Goal: Find specific page/section: Find specific page/section

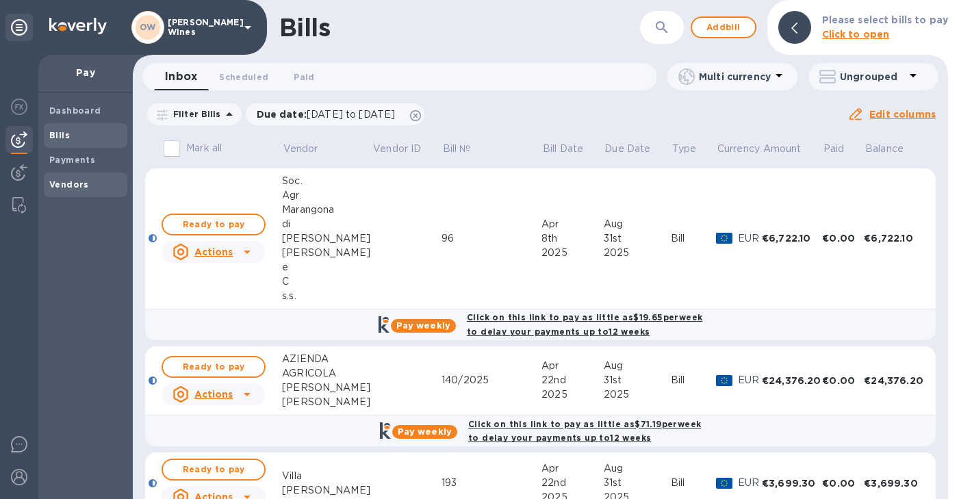
click at [69, 182] on b "Vendors" at bounding box center [69, 184] width 40 height 10
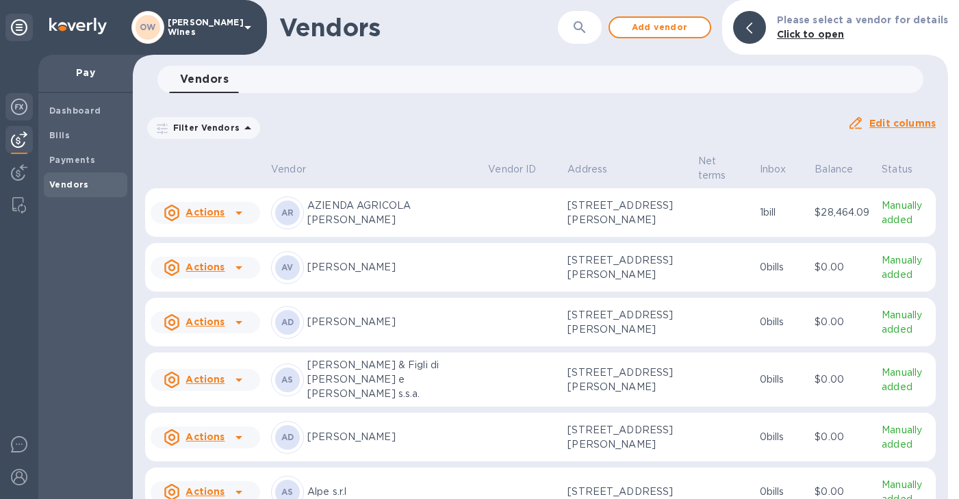
click at [19, 112] on img at bounding box center [19, 107] width 16 height 16
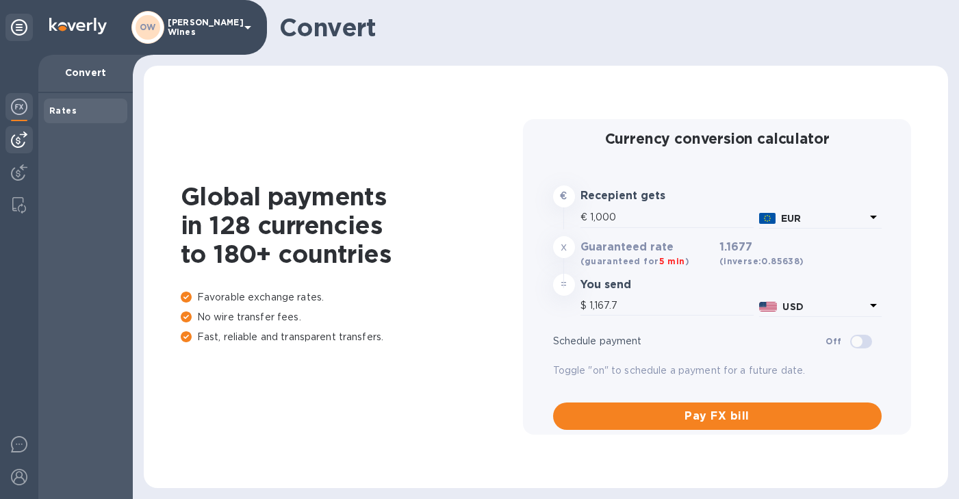
click at [17, 139] on img at bounding box center [19, 139] width 16 height 16
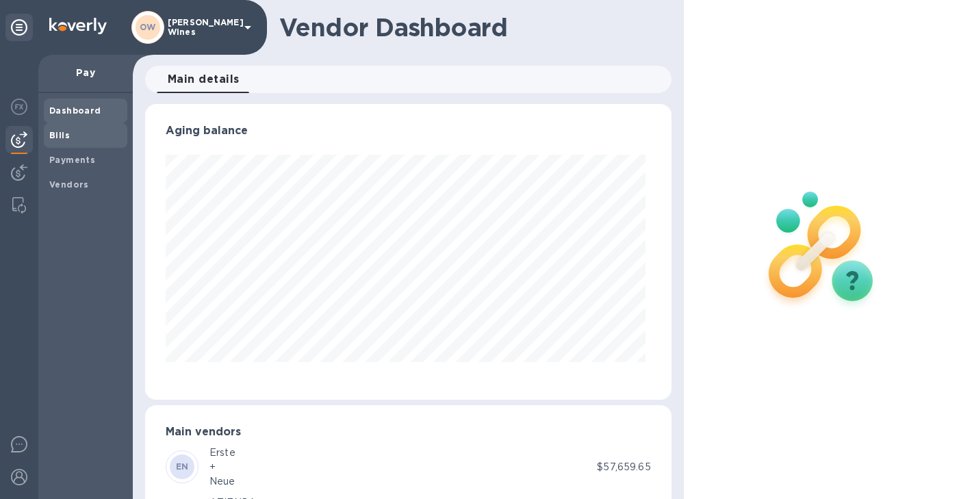
scroll to position [296, 521]
click at [64, 136] on b "Bills" at bounding box center [59, 135] width 21 height 10
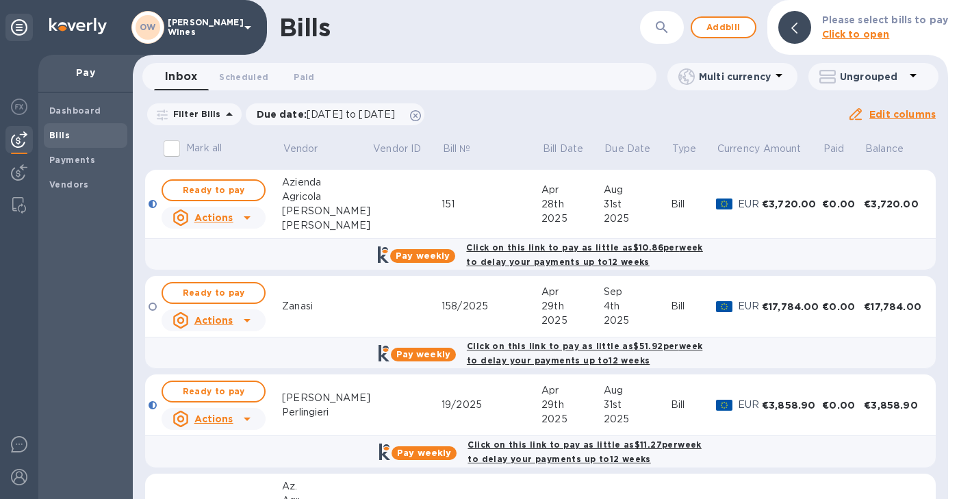
scroll to position [769, 0]
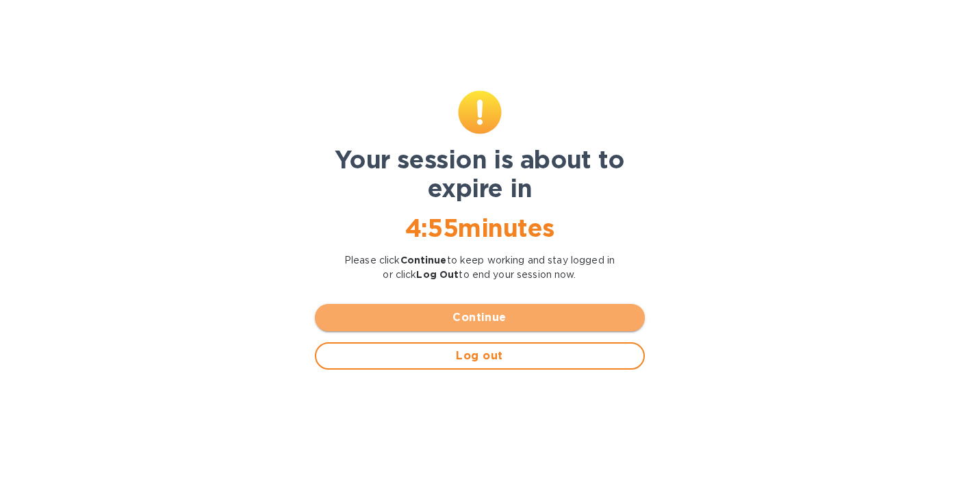
click at [508, 319] on span "Continue" at bounding box center [480, 318] width 308 height 16
